Goal: Navigation & Orientation: Find specific page/section

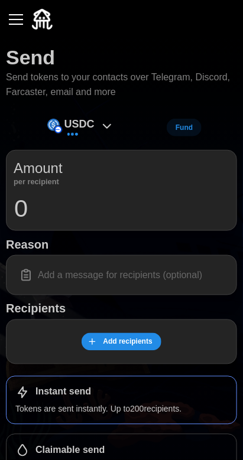
click at [16, 19] on div "button" at bounding box center [16, 19] width 14 height 1
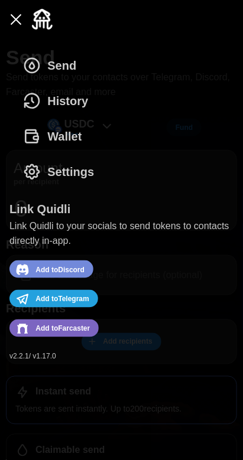
click at [62, 99] on span "History" at bounding box center [67, 101] width 41 height 34
